Goal: Transaction & Acquisition: Purchase product/service

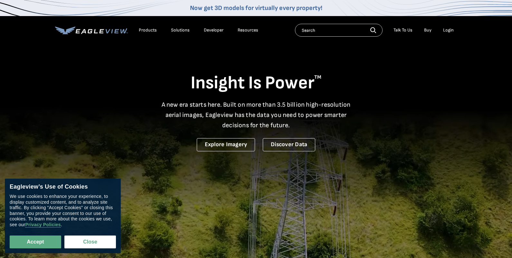
click at [100, 31] on icon at bounding box center [101, 31] width 5 height 4
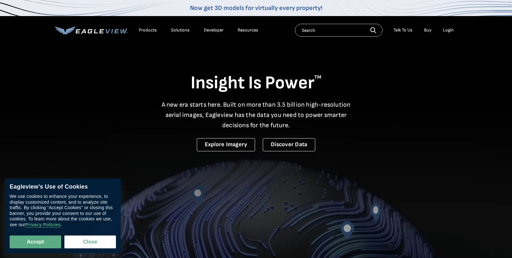
click at [442, 31] on li "Login" at bounding box center [448, 30] width 17 height 10
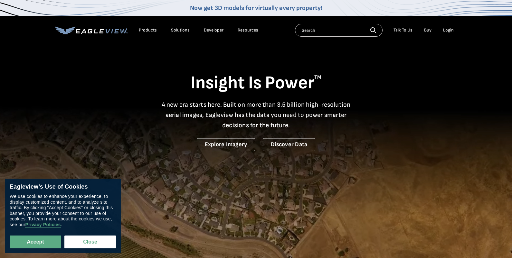
click at [446, 31] on div "Login" at bounding box center [448, 30] width 11 height 6
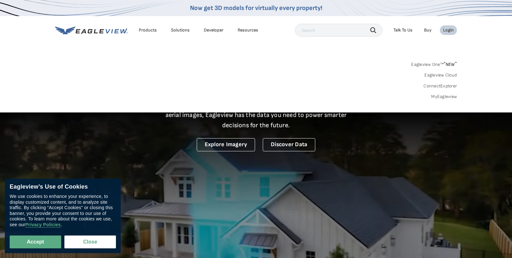
click at [448, 95] on link "MyEagleview" at bounding box center [444, 97] width 26 height 6
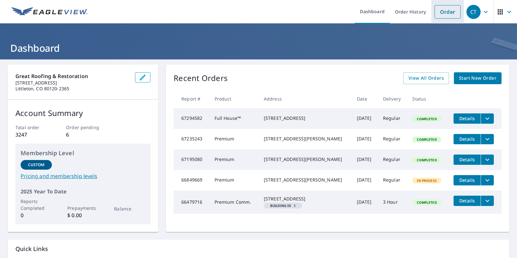
click at [442, 18] on link "Order" at bounding box center [447, 12] width 26 height 14
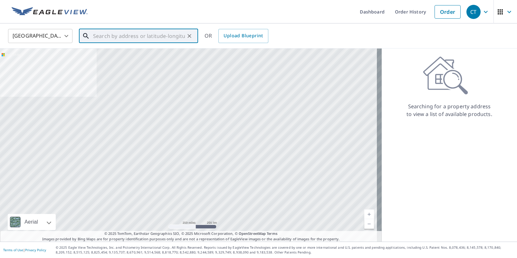
click at [133, 40] on input "text" at bounding box center [139, 36] width 92 height 18
paste input "4096 Pimlico Court, Mason, Ohio, 45040"
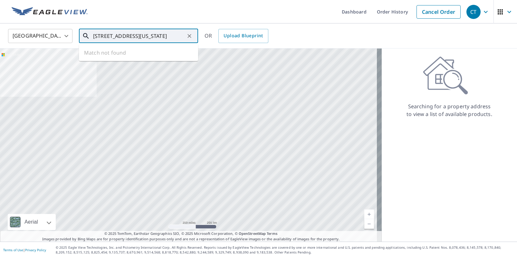
scroll to position [0, 6]
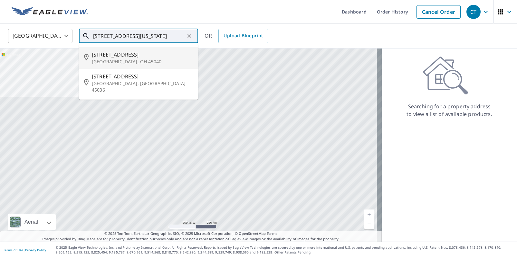
click at [138, 56] on span "4096 Pimlico Ct" at bounding box center [142, 55] width 101 height 8
type input "4096 Pimlico Ct Mason, OH 45040"
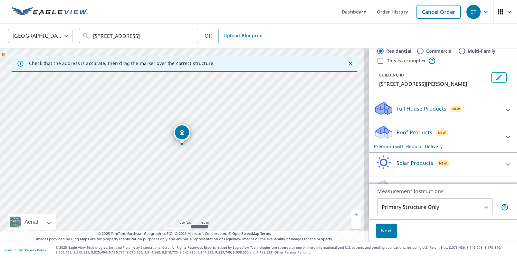
scroll to position [31, 0]
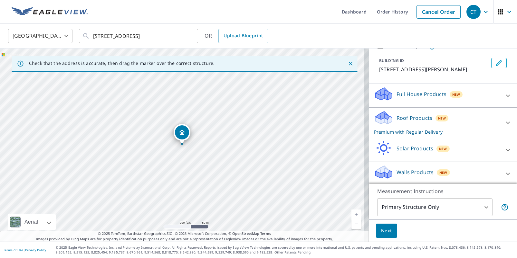
click at [412, 173] on p "Walls Products" at bounding box center [414, 173] width 37 height 8
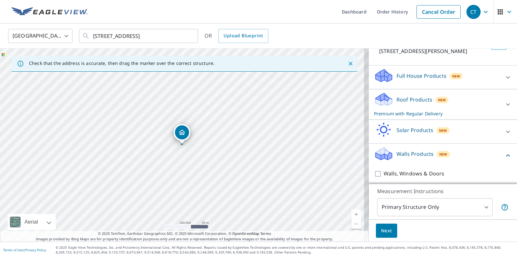
scroll to position [70, 0]
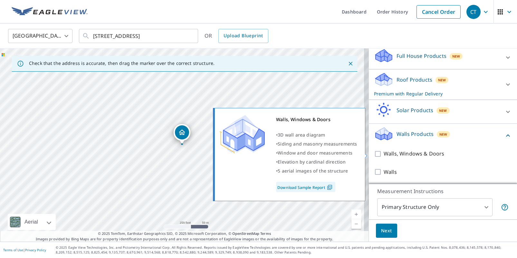
click at [425, 155] on p "Walls, Windows & Doors" at bounding box center [413, 154] width 61 height 8
click at [383, 155] on input "Walls, Windows & Doors" at bounding box center [379, 154] width 10 height 8
checkbox input "true"
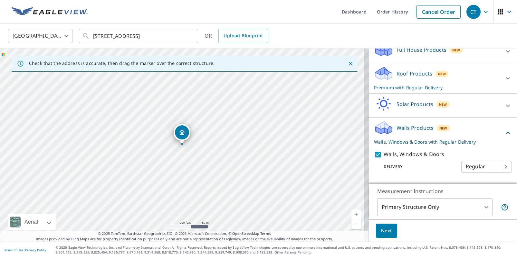
scroll to position [90, 0]
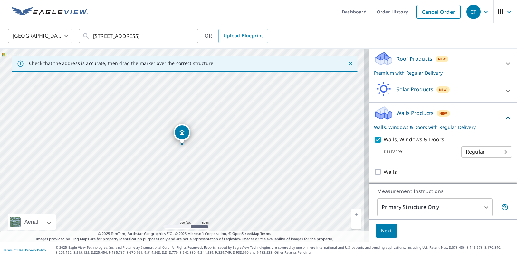
click at [390, 229] on button "Next" at bounding box center [386, 231] width 21 height 14
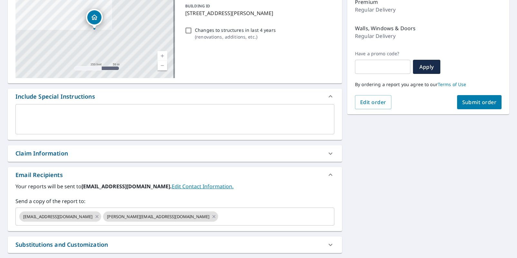
scroll to position [93, 0]
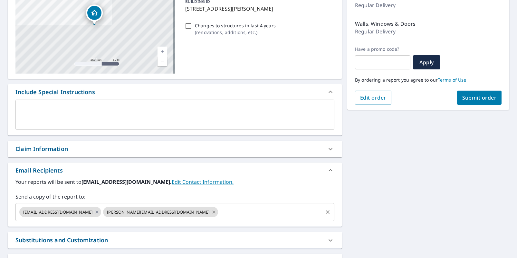
click at [211, 213] on icon at bounding box center [213, 212] width 5 height 7
click at [94, 213] on icon at bounding box center [96, 212] width 5 height 7
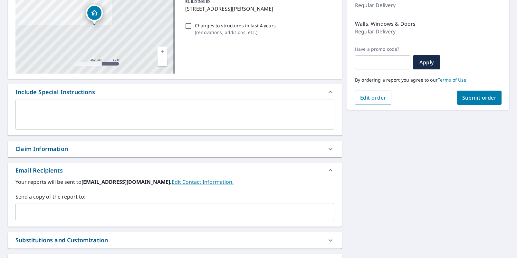
click at [81, 212] on input "text" at bounding box center [169, 212] width 303 height 12
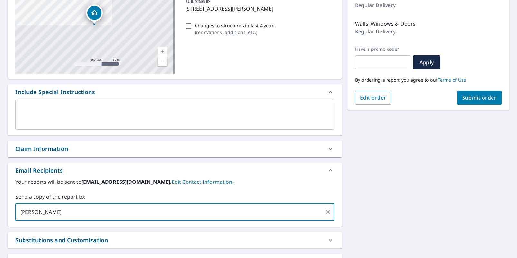
type input "paige"
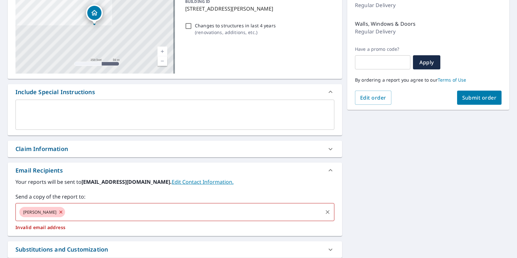
click at [42, 213] on div "paige" at bounding box center [42, 212] width 46 height 10
drag, startPoint x: 40, startPoint y: 213, endPoint x: 46, endPoint y: 213, distance: 6.8
click at [59, 213] on icon at bounding box center [60, 212] width 3 height 3
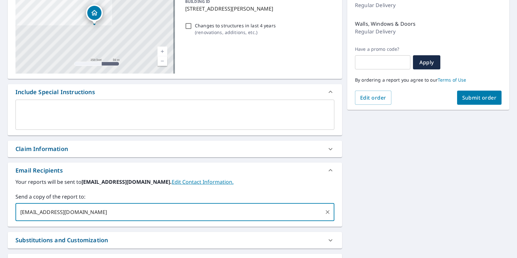
type input "paiget@greatroofing.com"
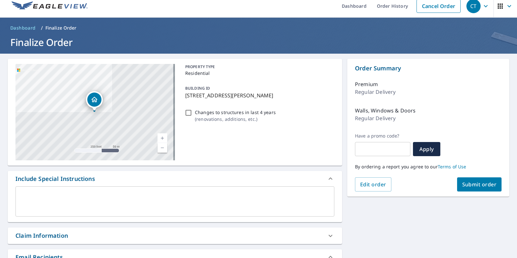
scroll to position [12, 0]
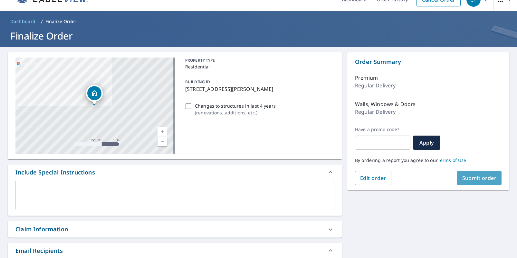
click at [477, 178] on span "Submit order" at bounding box center [479, 178] width 34 height 7
